Goal: Transaction & Acquisition: Purchase product/service

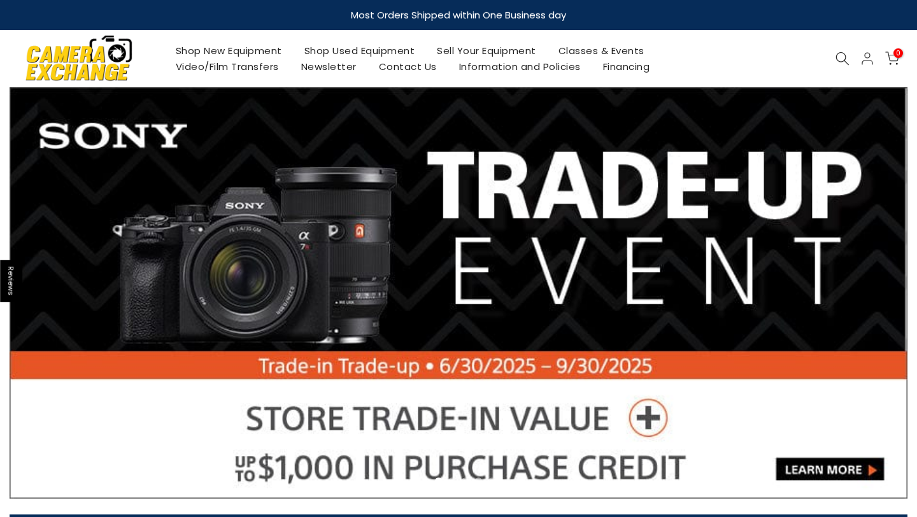
click at [850, 66] on div "Shop New Equipment Shop Used Equipment Sell Your Equipment Classes & Events Vid…" at bounding box center [458, 58] width 911 height 57
click at [837, 59] on icon at bounding box center [842, 59] width 14 height 14
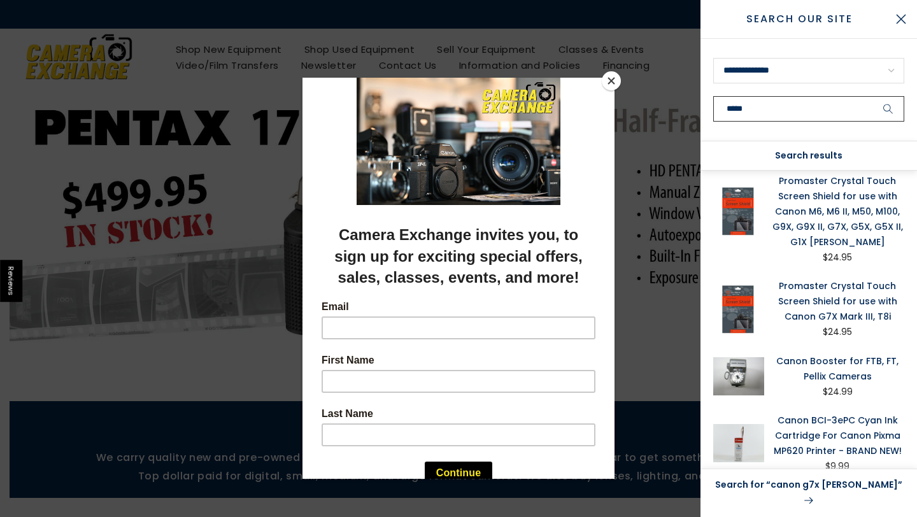
scroll to position [8, 0]
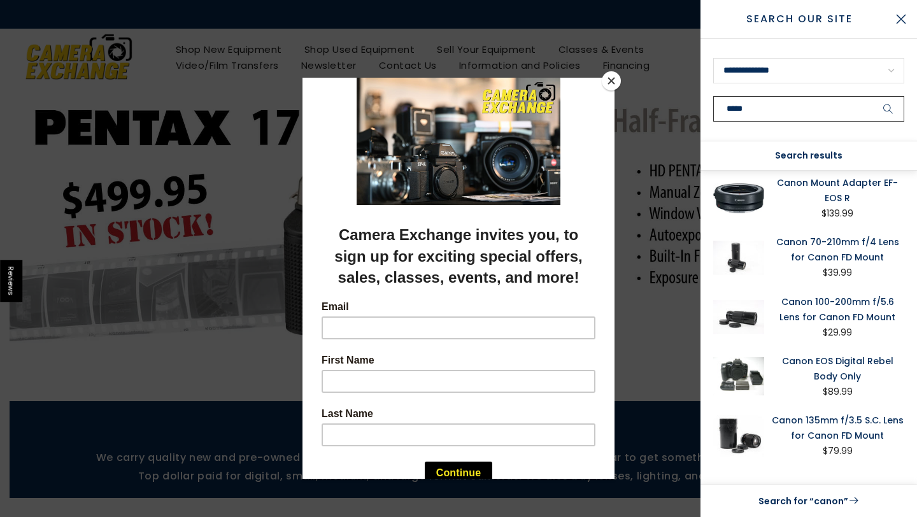
type input "*****"
click at [872, 96] on button "submit" at bounding box center [888, 108] width 32 height 25
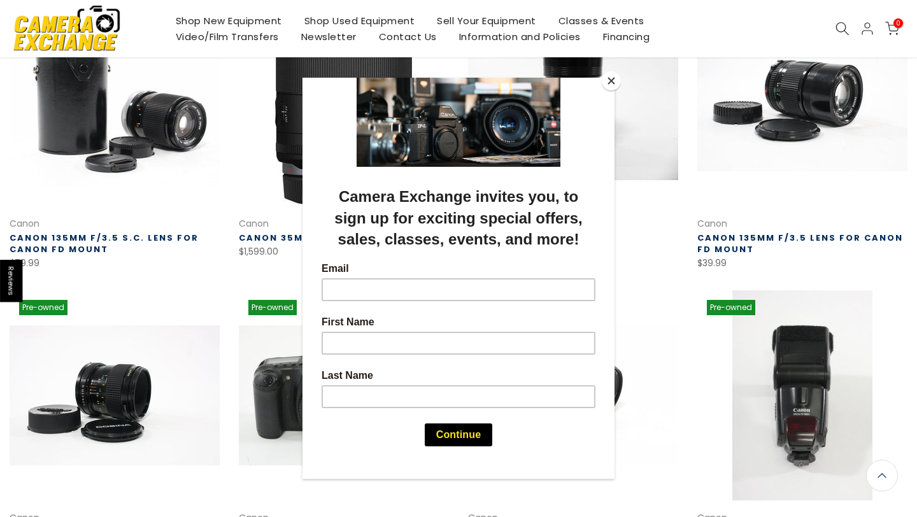
scroll to position [851, 0]
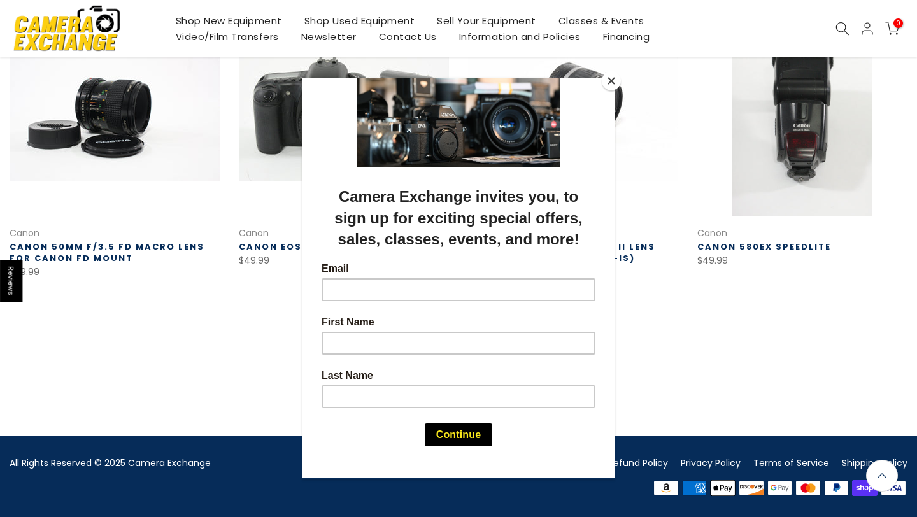
click at [612, 81] on button "Close" at bounding box center [611, 80] width 19 height 19
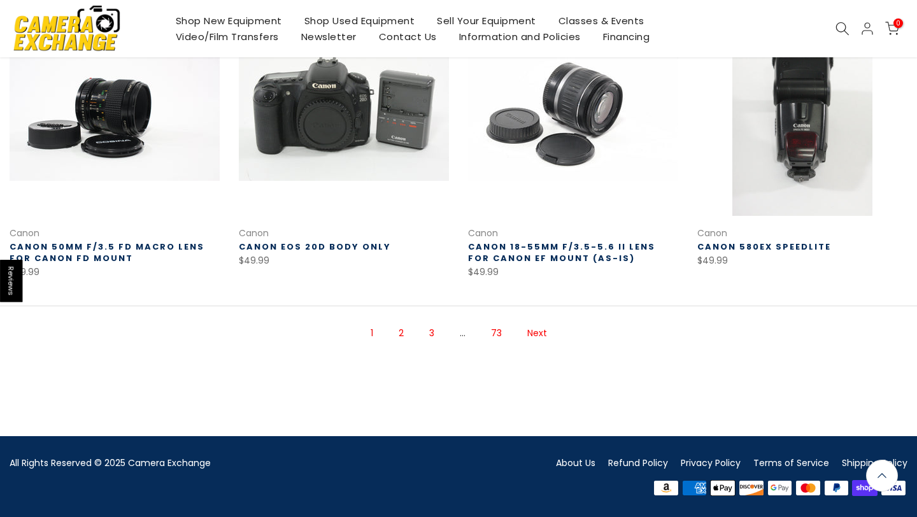
click at [404, 328] on link "2" at bounding box center [401, 333] width 18 height 22
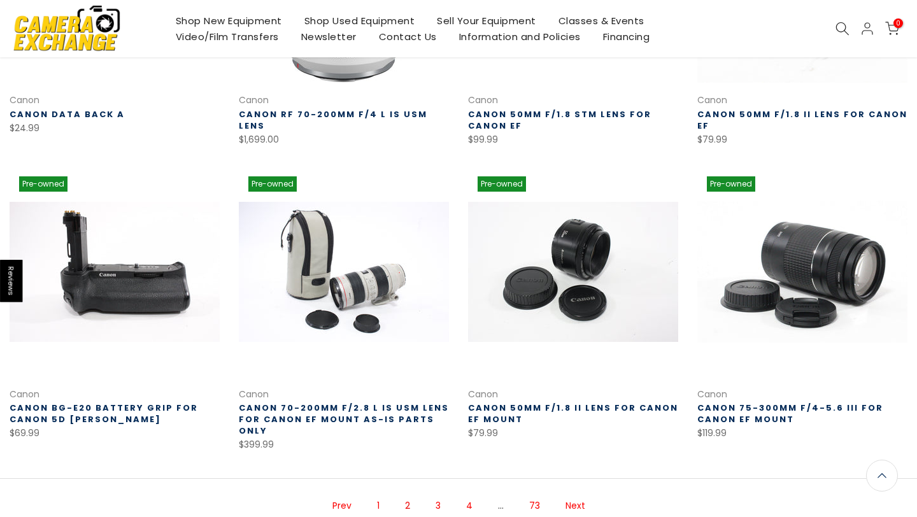
scroll to position [863, 0]
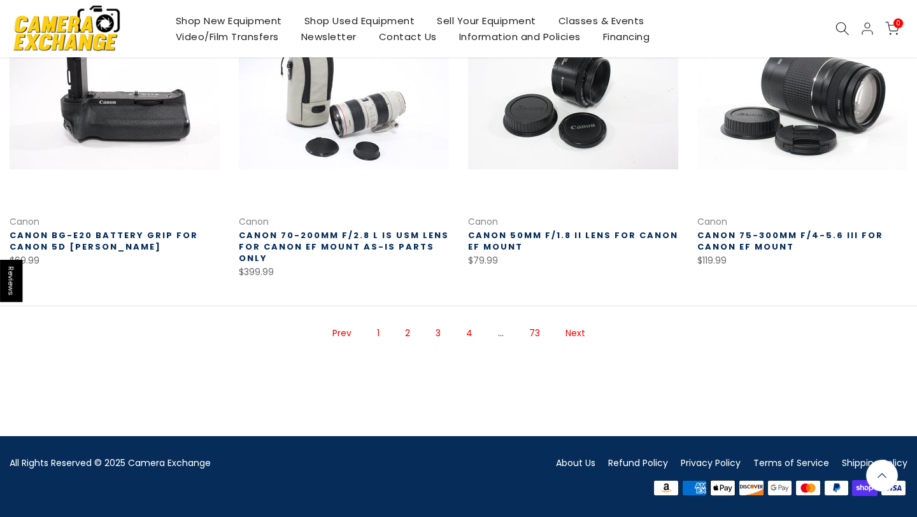
scroll to position [850, 0]
